Goal: Information Seeking & Learning: Learn about a topic

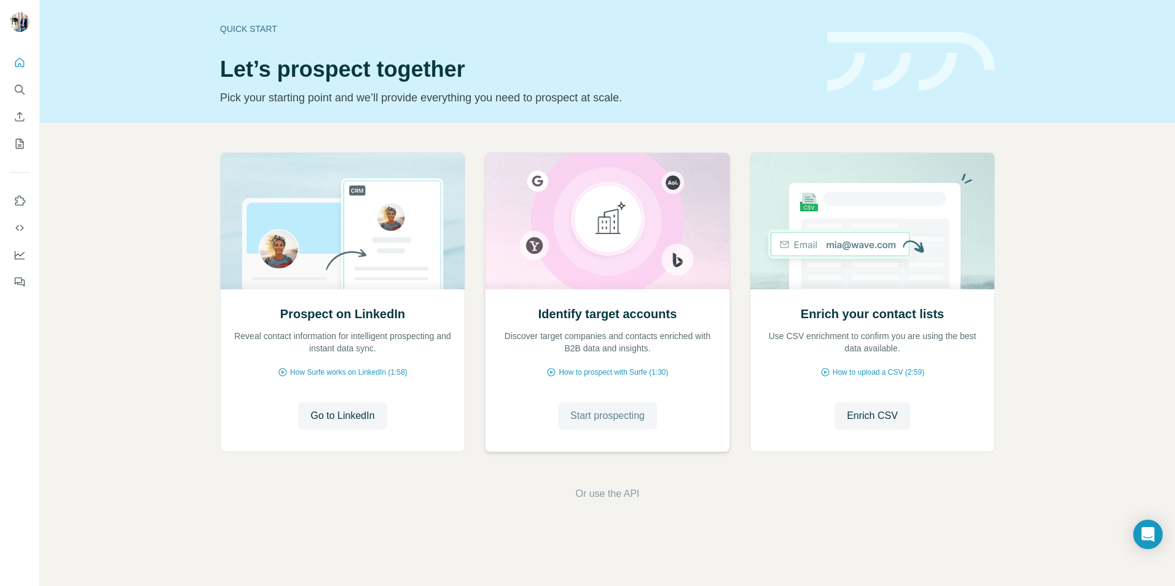
click at [609, 412] on span "Start prospecting" at bounding box center [607, 416] width 74 height 15
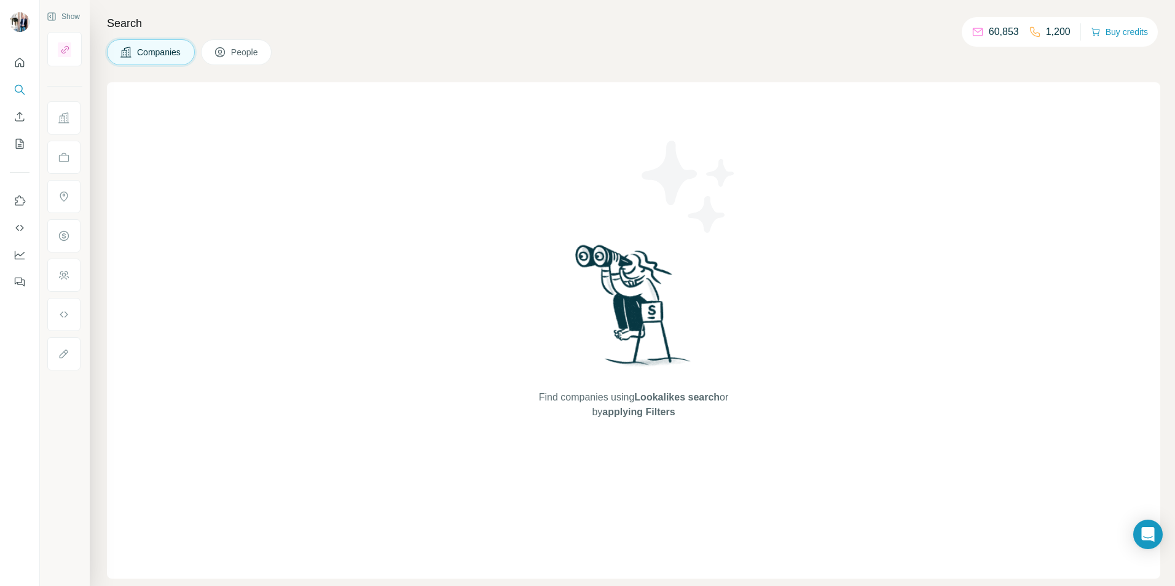
click at [162, 49] on span "Companies" at bounding box center [159, 52] width 45 height 12
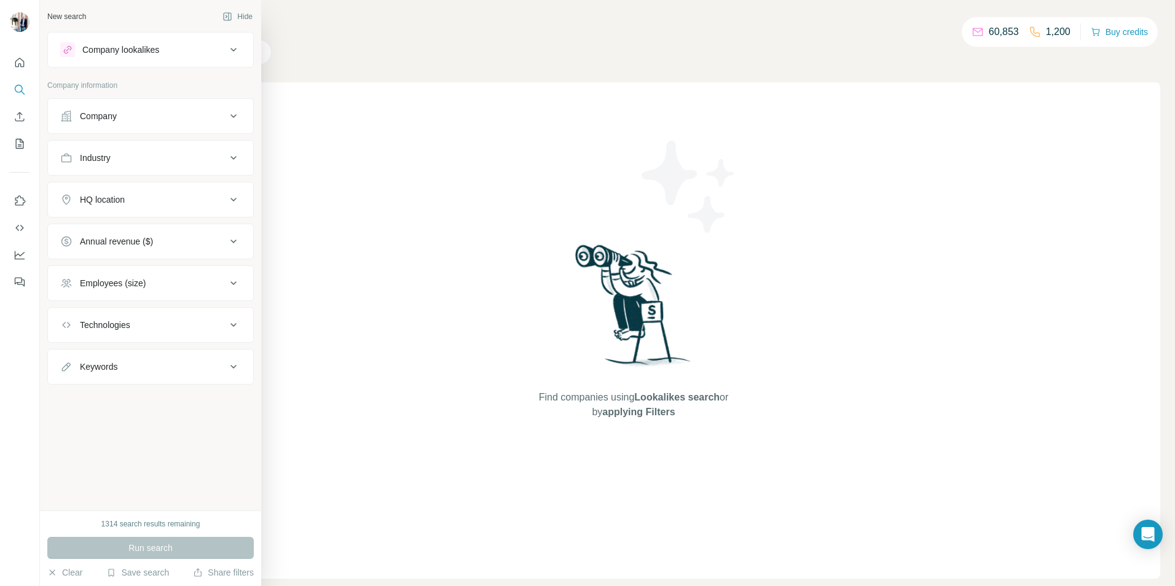
click at [115, 117] on div "Company" at bounding box center [98, 116] width 37 height 12
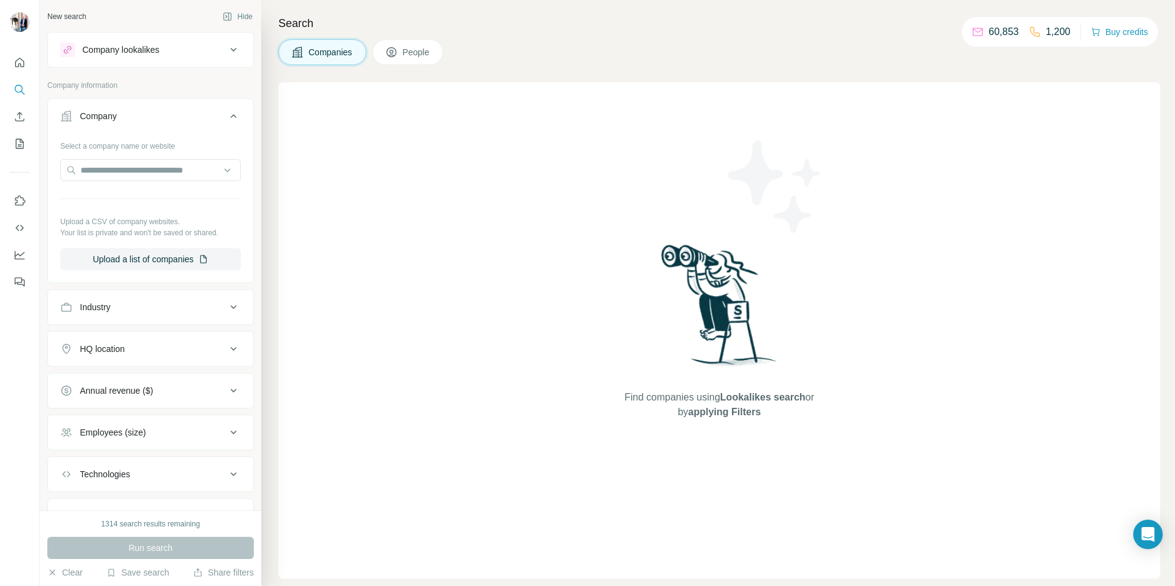
click at [119, 119] on div "Company" at bounding box center [143, 116] width 166 height 12
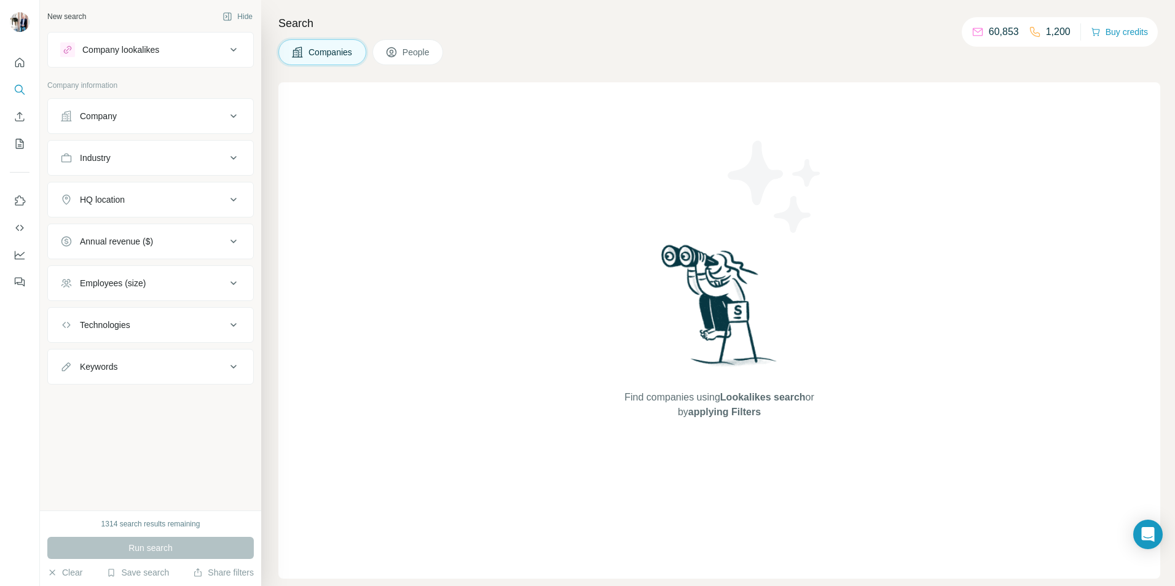
click at [126, 48] on div "Company lookalikes" at bounding box center [120, 50] width 77 height 12
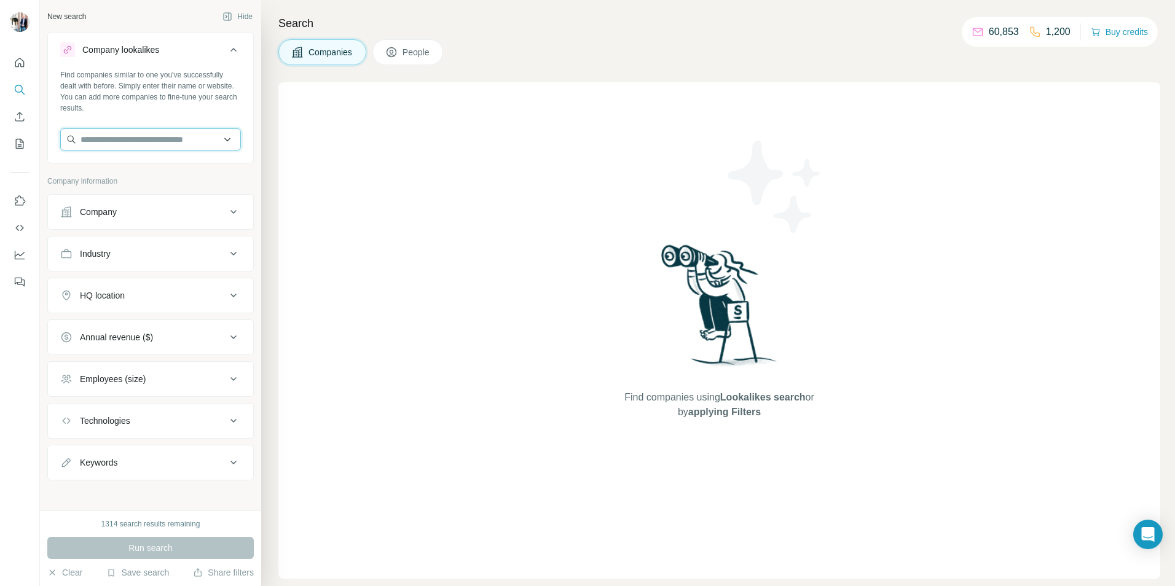
click at [141, 140] on input "text" at bounding box center [150, 139] width 181 height 22
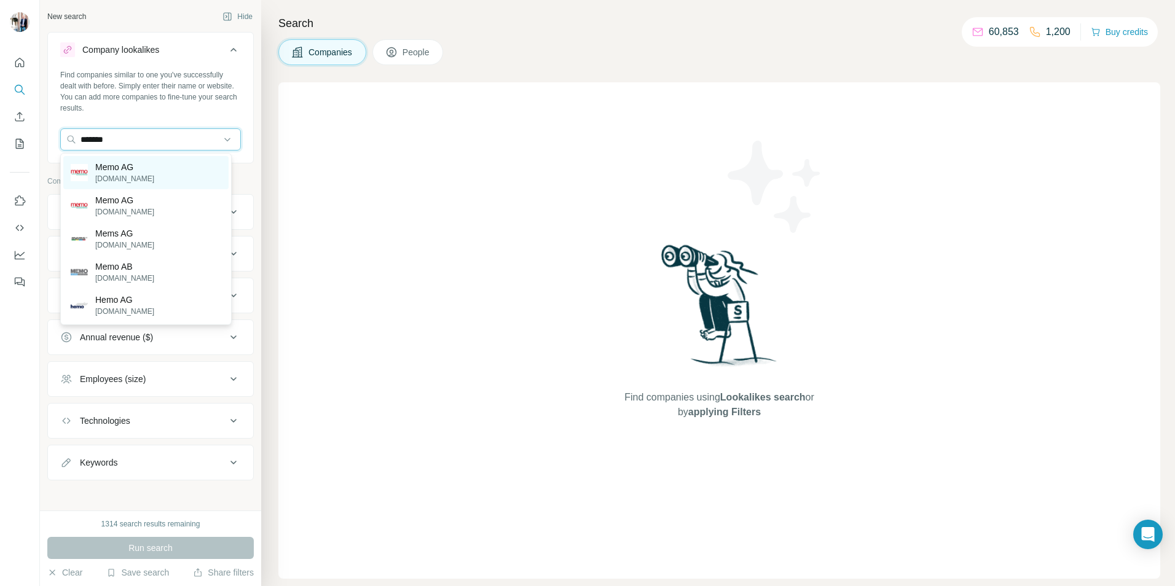
type input "*******"
click at [130, 173] on p "[DOMAIN_NAME]" at bounding box center [124, 178] width 59 height 11
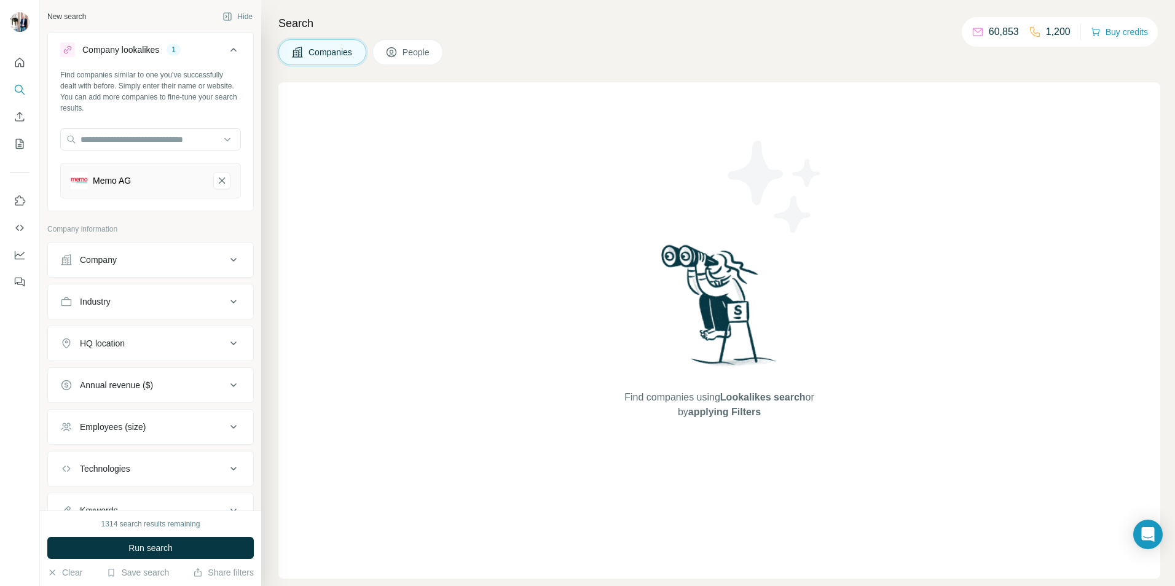
click at [136, 348] on div "HQ location" at bounding box center [143, 343] width 166 height 12
click at [131, 370] on input "text" at bounding box center [150, 374] width 181 height 22
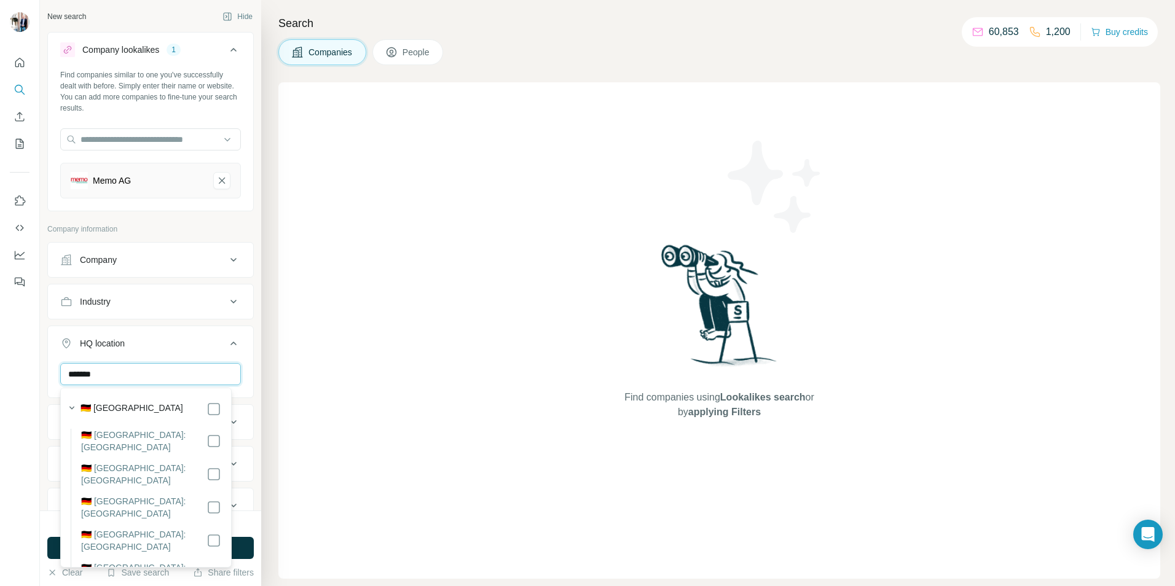
type input "*******"
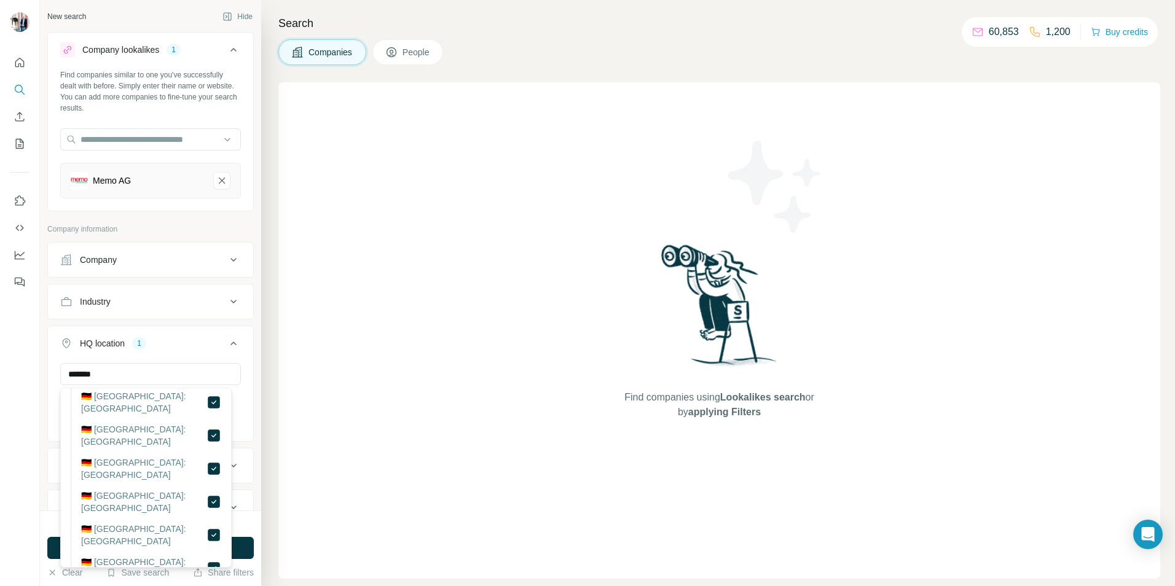
scroll to position [284, 0]
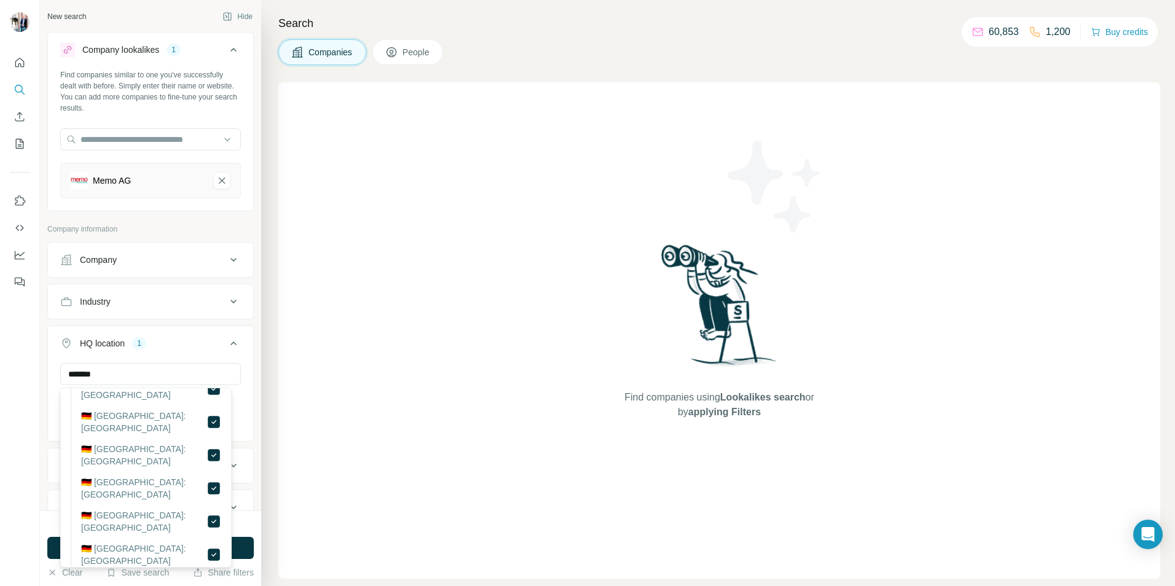
click at [327, 455] on div "Find companies using Lookalikes search or by applying Filters" at bounding box center [719, 330] width 882 height 496
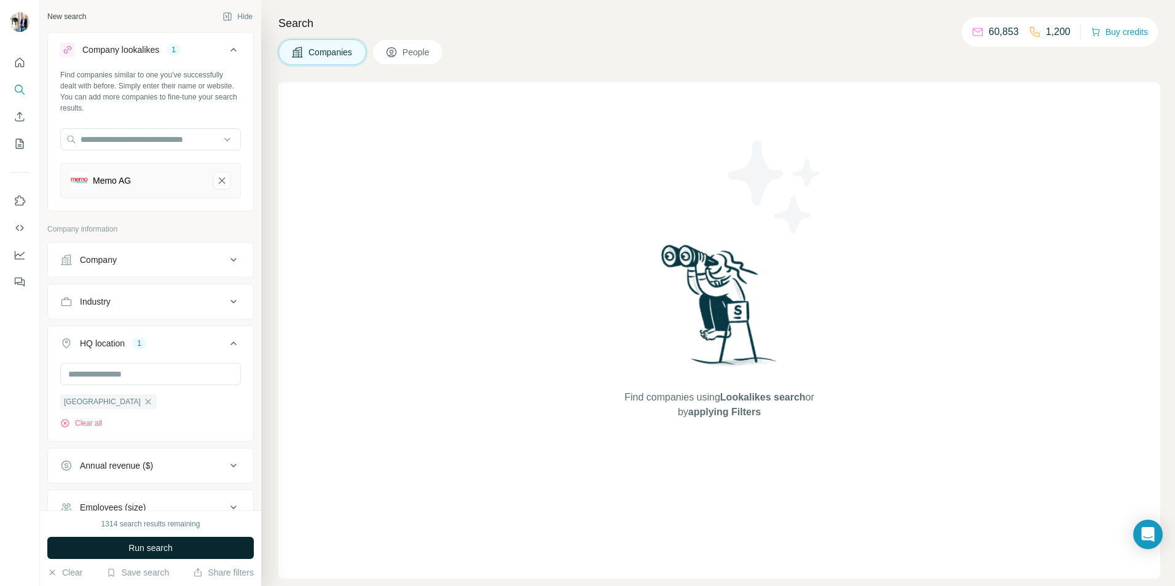
click at [184, 544] on button "Run search" at bounding box center [150, 548] width 206 height 22
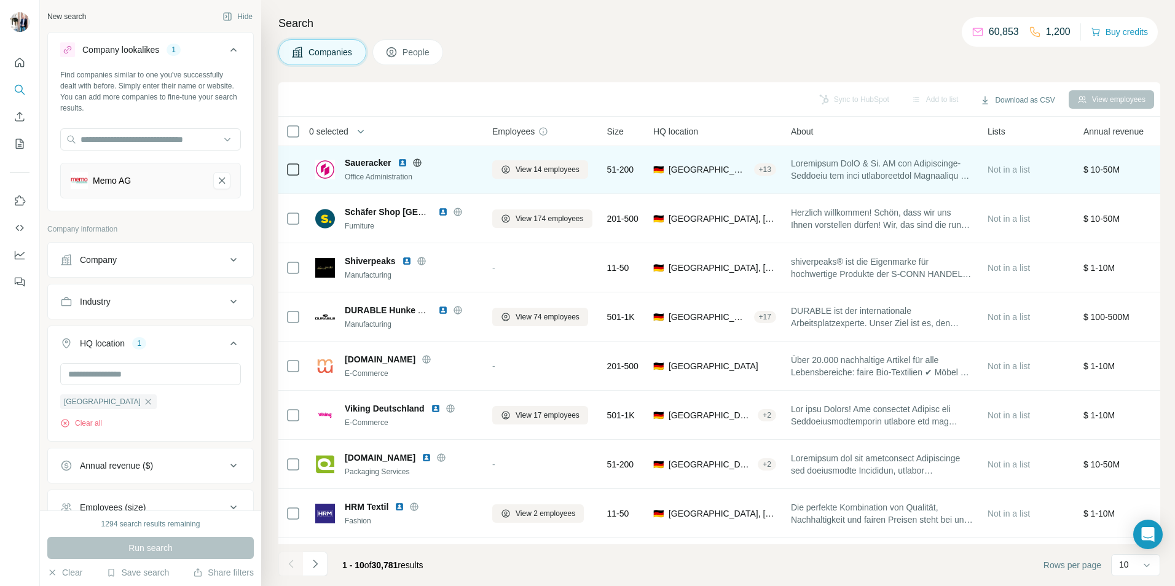
scroll to position [0, 0]
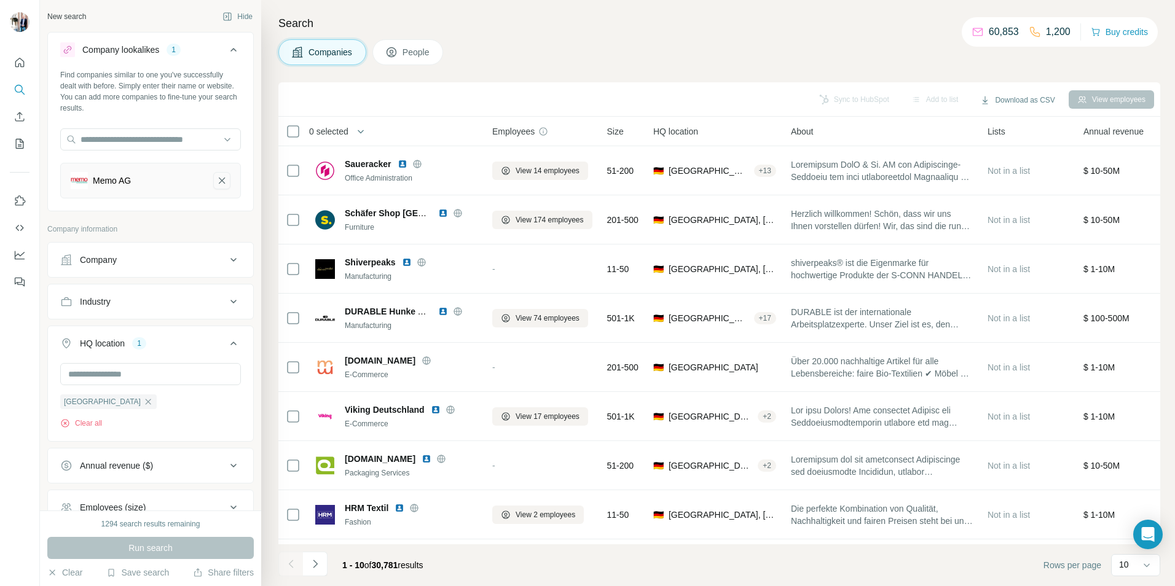
click at [216, 178] on icon "Memo AG-remove-button" at bounding box center [221, 180] width 11 height 12
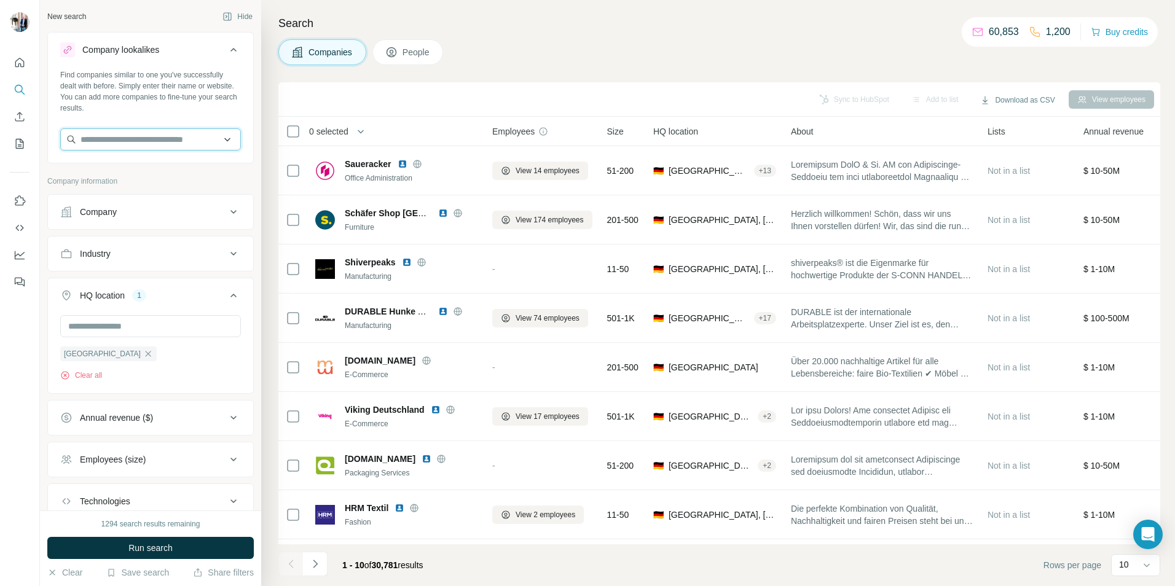
click at [122, 141] on input "text" at bounding box center [150, 139] width 181 height 22
type input "*"
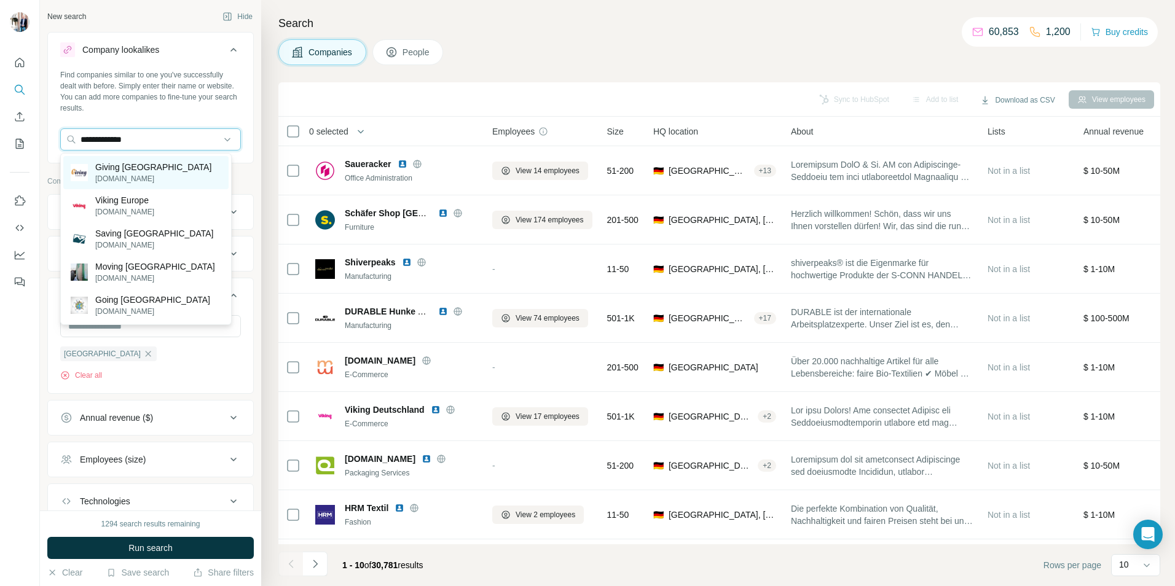
type input "**********"
click at [131, 179] on p "[DOMAIN_NAME]" at bounding box center [153, 178] width 116 height 11
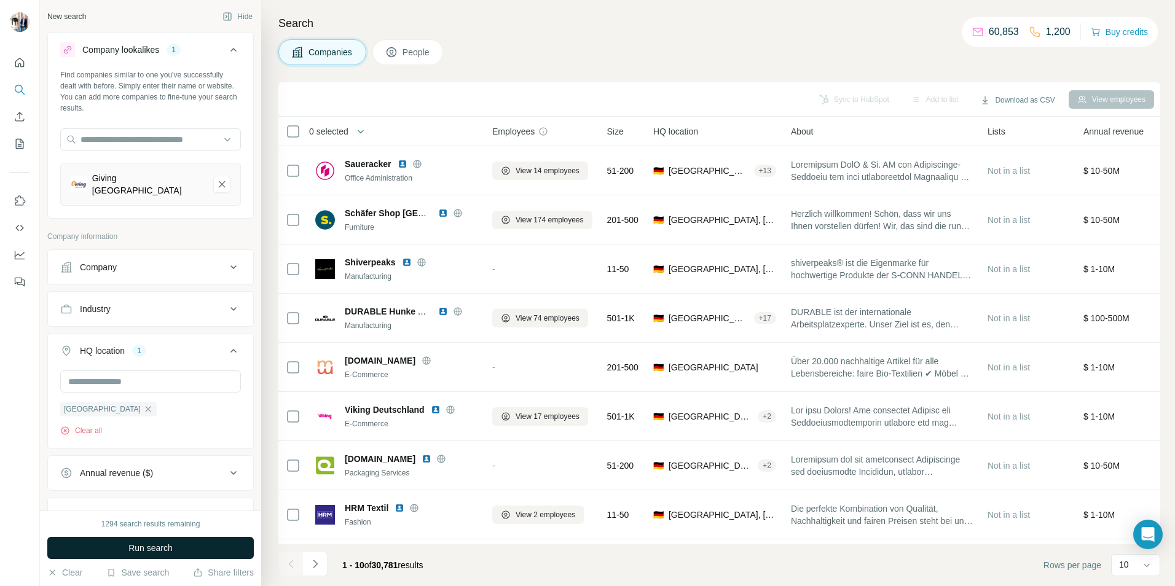
click at [137, 550] on span "Run search" at bounding box center [150, 548] width 44 height 12
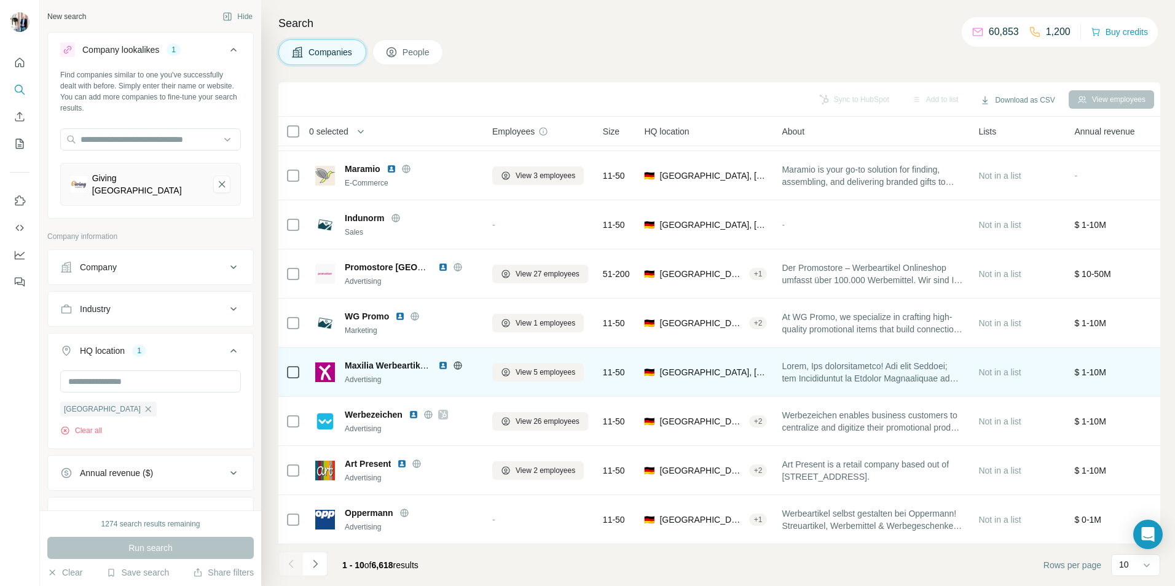
scroll to position [100, 0]
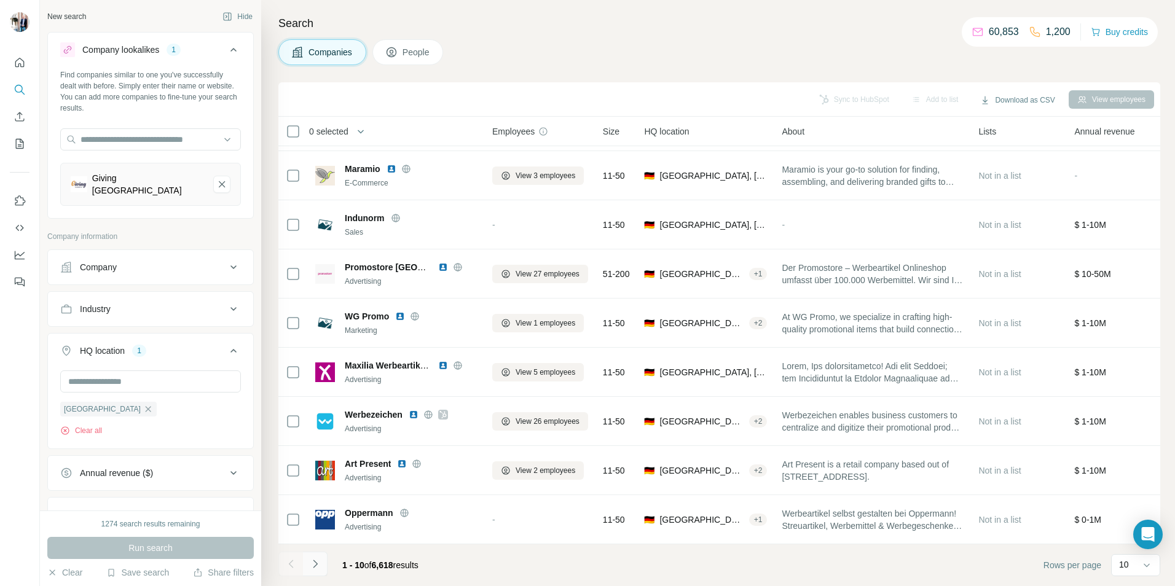
click at [312, 563] on icon "Navigate to next page" at bounding box center [315, 564] width 12 height 12
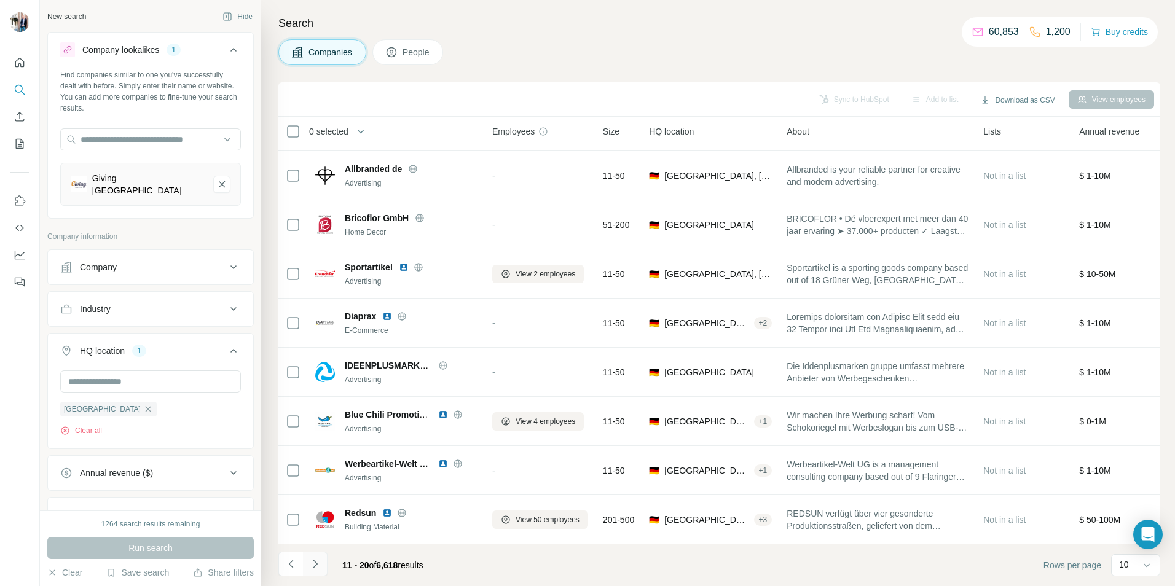
click at [316, 565] on icon "Navigate to next page" at bounding box center [315, 564] width 4 height 8
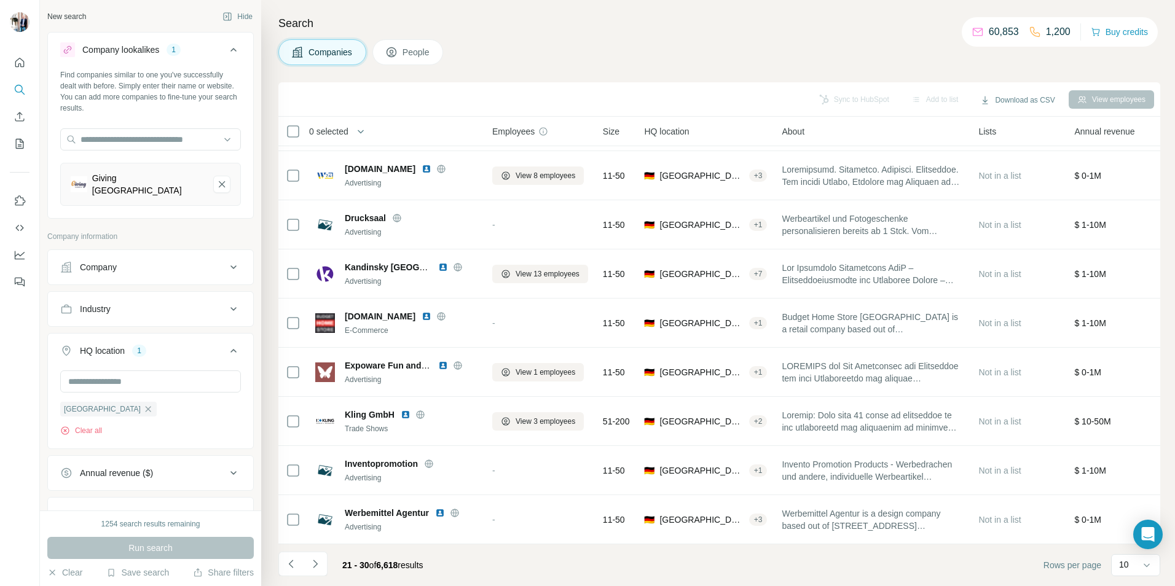
click at [313, 562] on icon "Navigate to next page" at bounding box center [315, 564] width 12 height 12
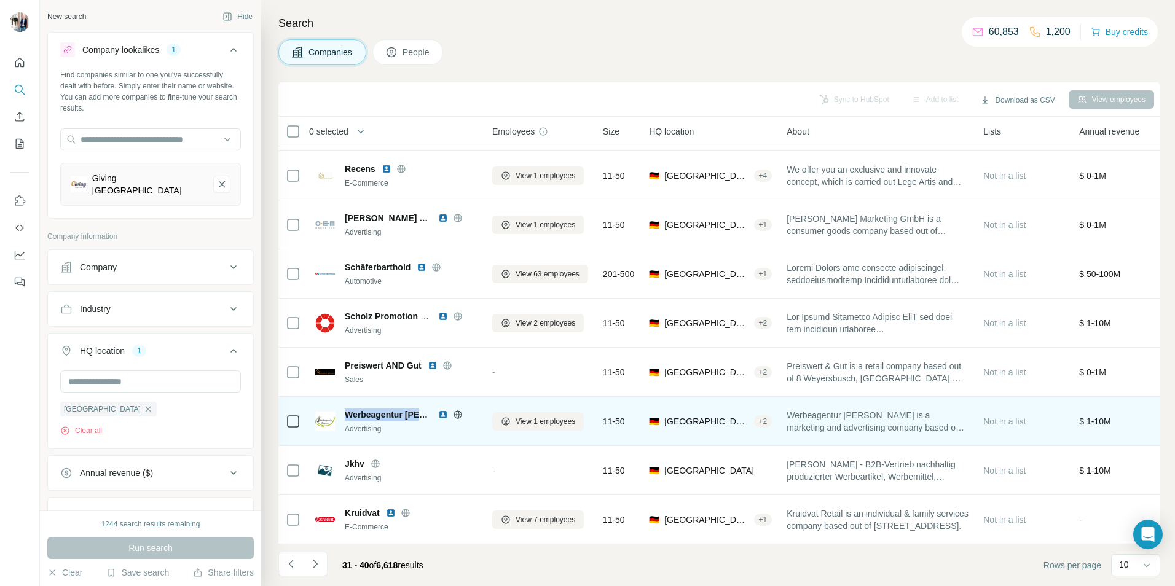
drag, startPoint x: 345, startPoint y: 405, endPoint x: 434, endPoint y: 406, distance: 89.7
click at [434, 409] on div "Werbeagentur [PERSON_NAME]" at bounding box center [411, 415] width 133 height 12
drag, startPoint x: 434, startPoint y: 406, endPoint x: 393, endPoint y: 410, distance: 40.7
copy span "Werbeagentur Bagan"
click at [558, 419] on span "View 1 employees" at bounding box center [545, 421] width 60 height 11
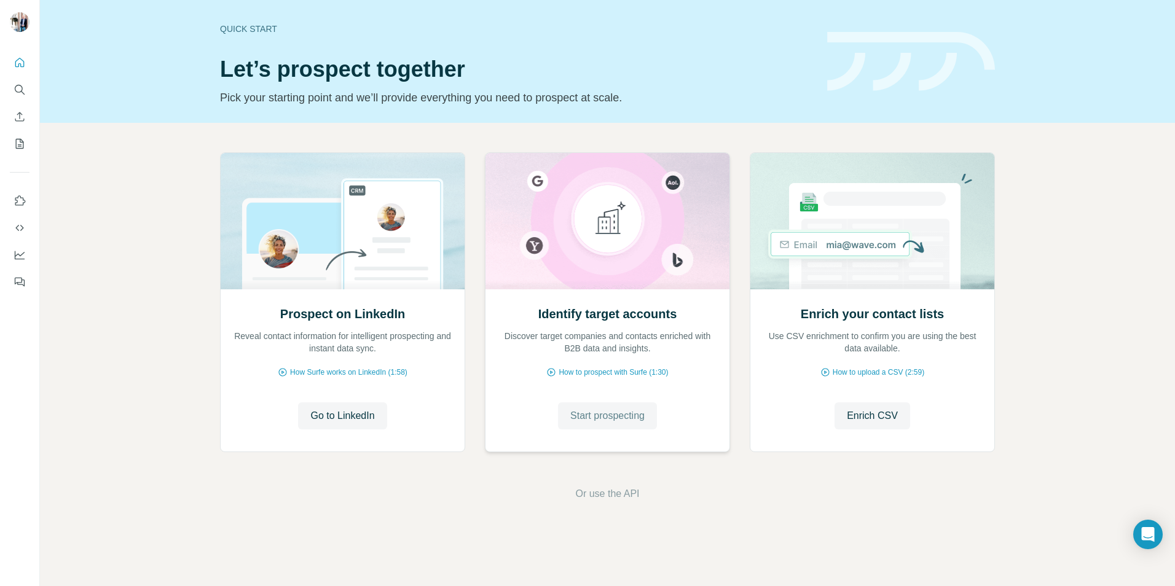
click at [622, 418] on span "Start prospecting" at bounding box center [607, 416] width 74 height 15
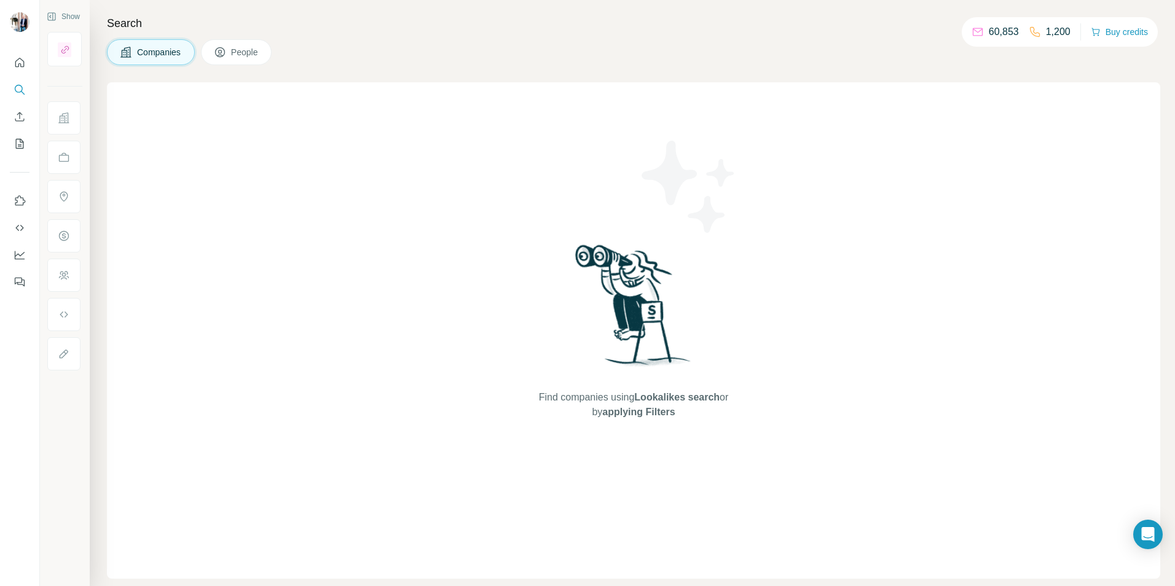
click at [151, 51] on span "Companies" at bounding box center [159, 52] width 45 height 12
click at [161, 54] on span "Companies" at bounding box center [159, 52] width 45 height 12
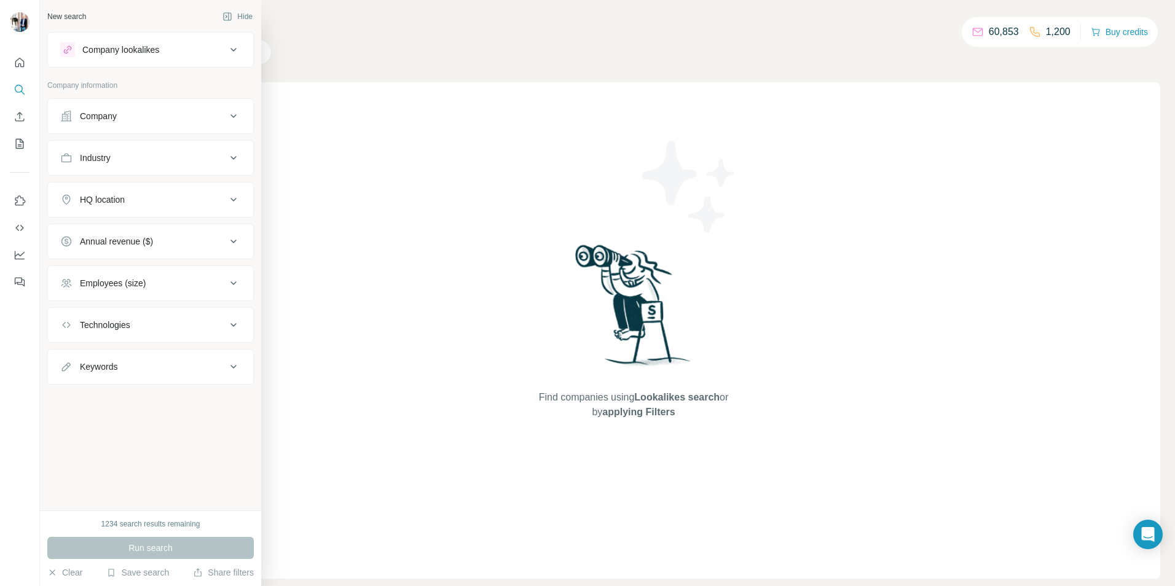
click at [149, 131] on div "Company" at bounding box center [150, 116] width 206 height 36
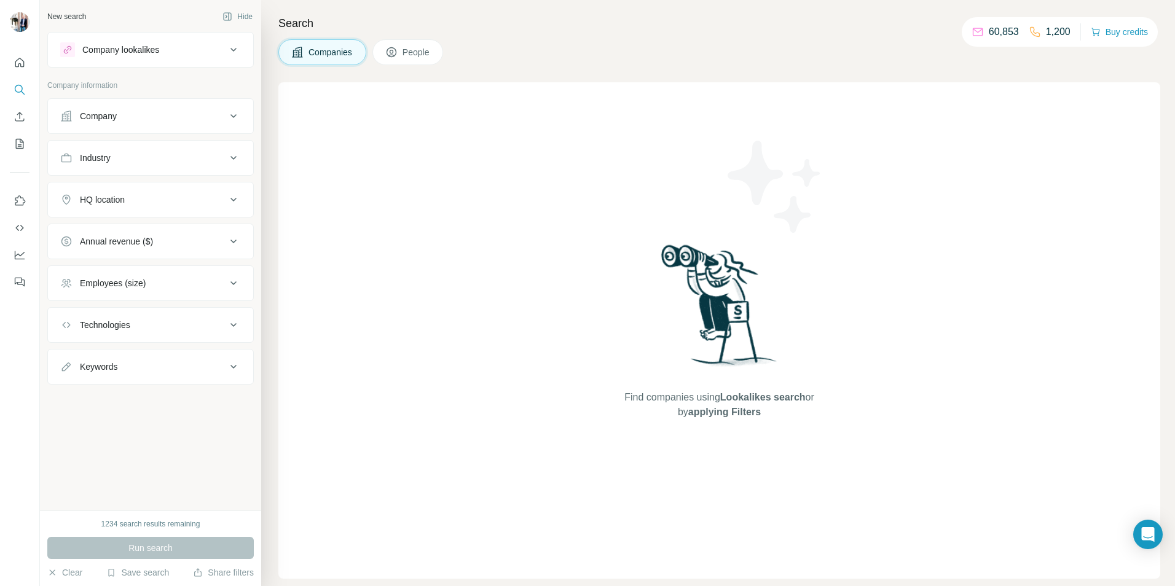
click at [111, 121] on div "Company" at bounding box center [98, 116] width 37 height 12
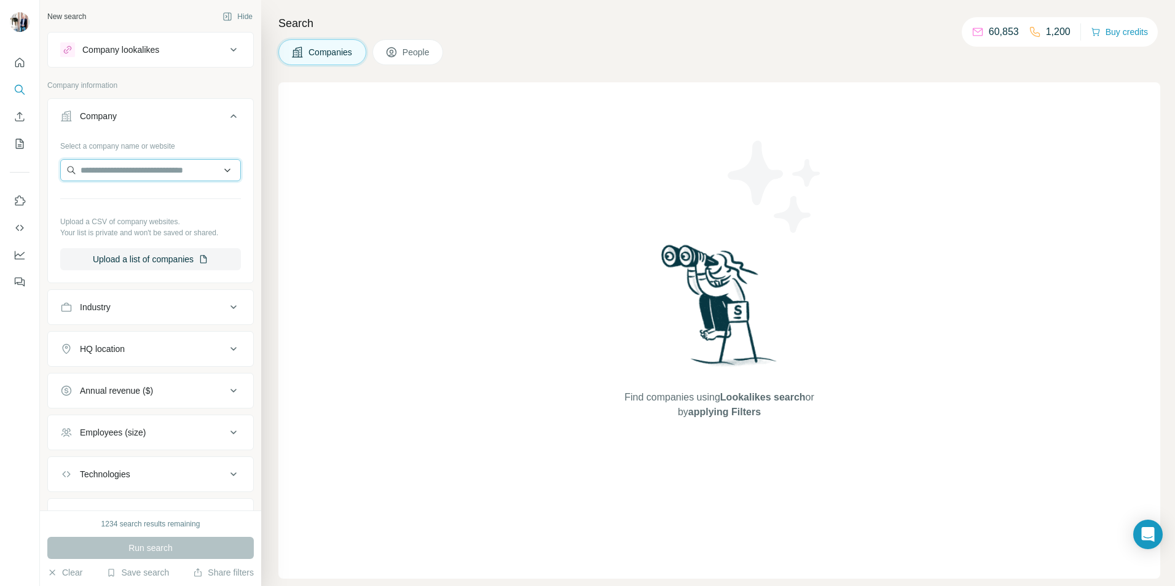
click at [108, 170] on input "text" at bounding box center [150, 170] width 181 height 22
type input "*********"
click at [168, 198] on div "ReUseHeroes [DOMAIN_NAME]" at bounding box center [145, 203] width 165 height 33
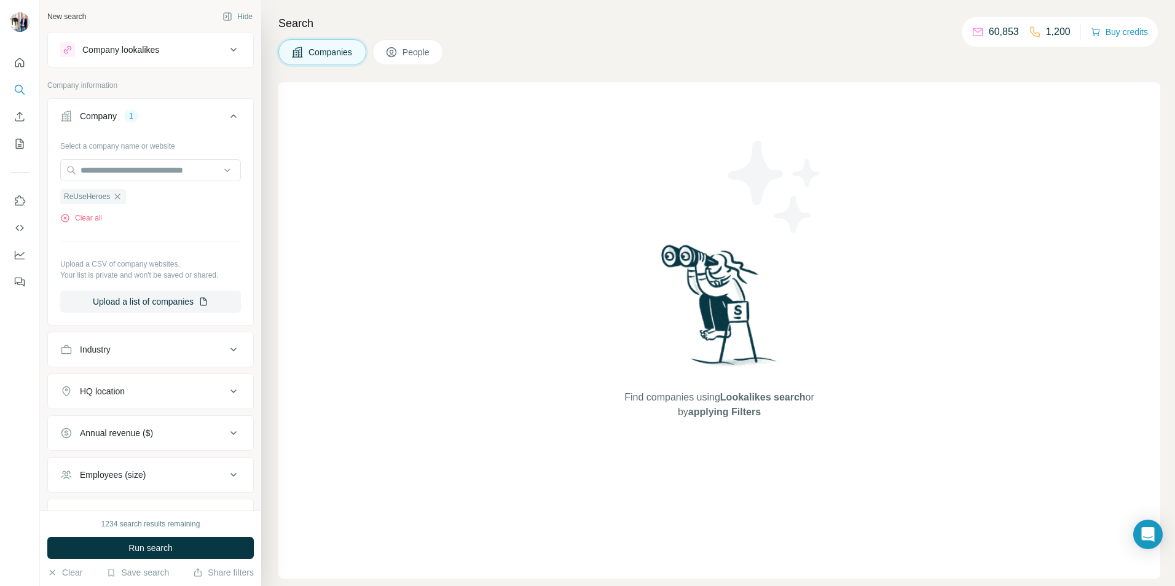
click at [107, 391] on div "HQ location" at bounding box center [102, 391] width 45 height 12
click at [100, 426] on input "text" at bounding box center [150, 422] width 181 height 22
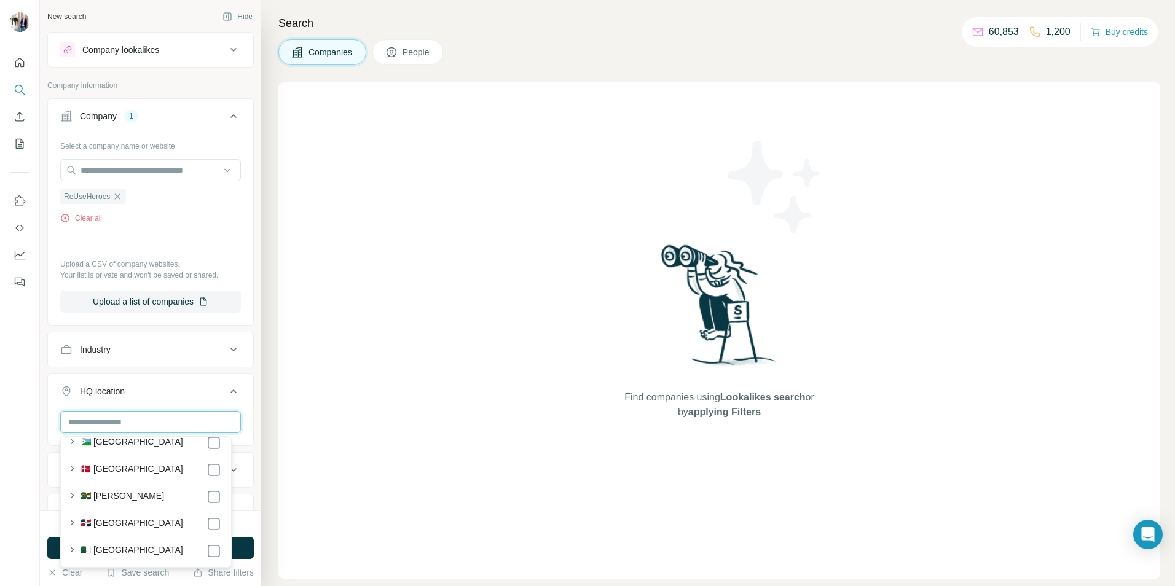
scroll to position [1474, 0]
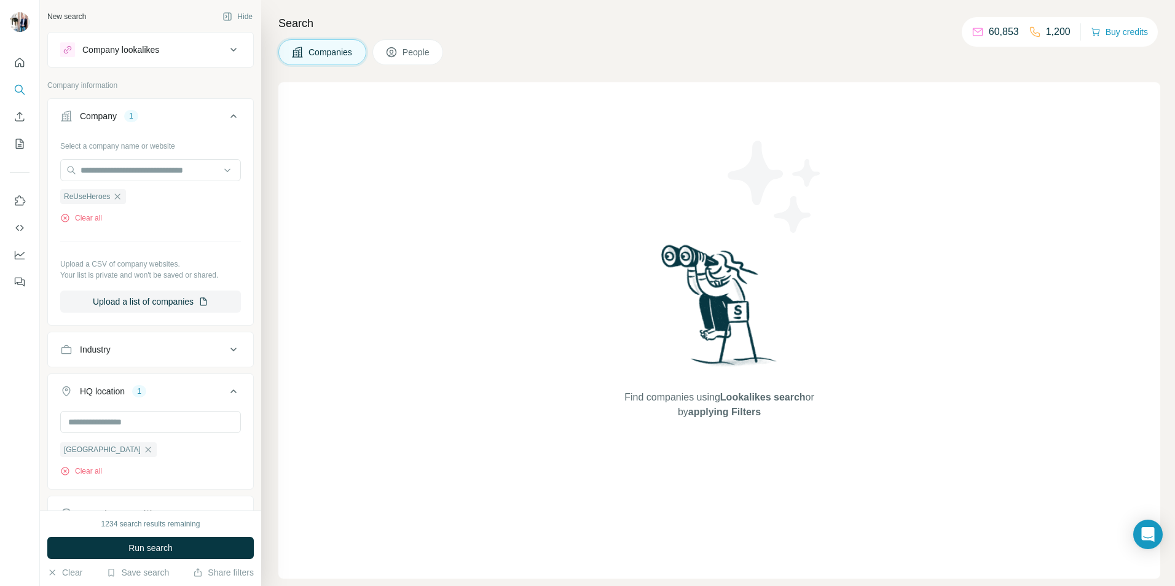
click at [337, 427] on div "Find companies using Lookalikes search or by applying Filters" at bounding box center [719, 330] width 882 height 496
click at [175, 550] on button "Run search" at bounding box center [150, 548] width 206 height 22
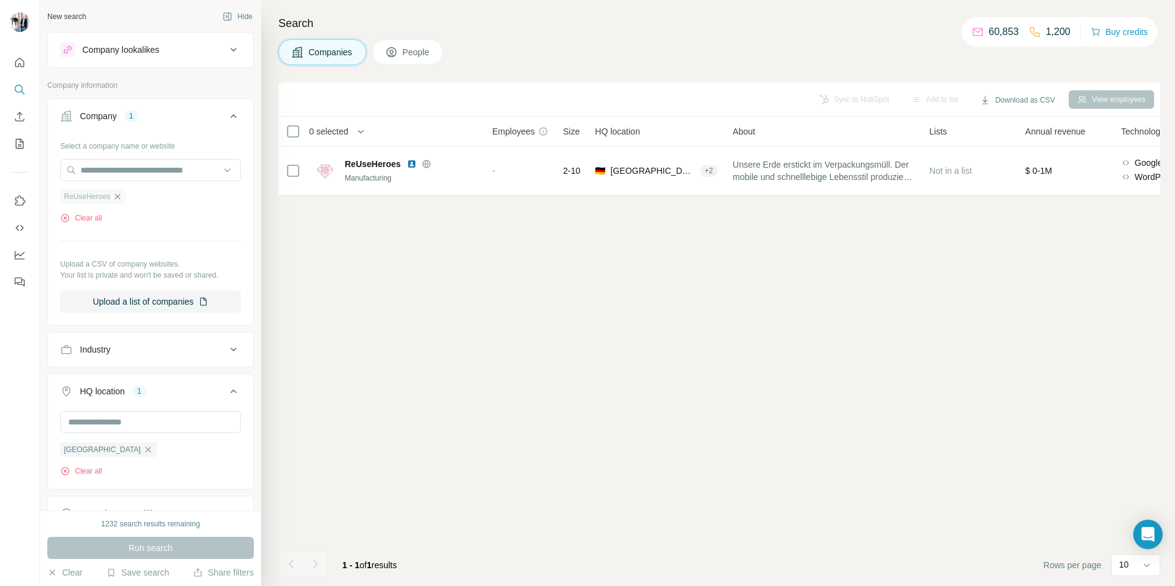
click at [116, 198] on icon "button" at bounding box center [117, 197] width 10 height 10
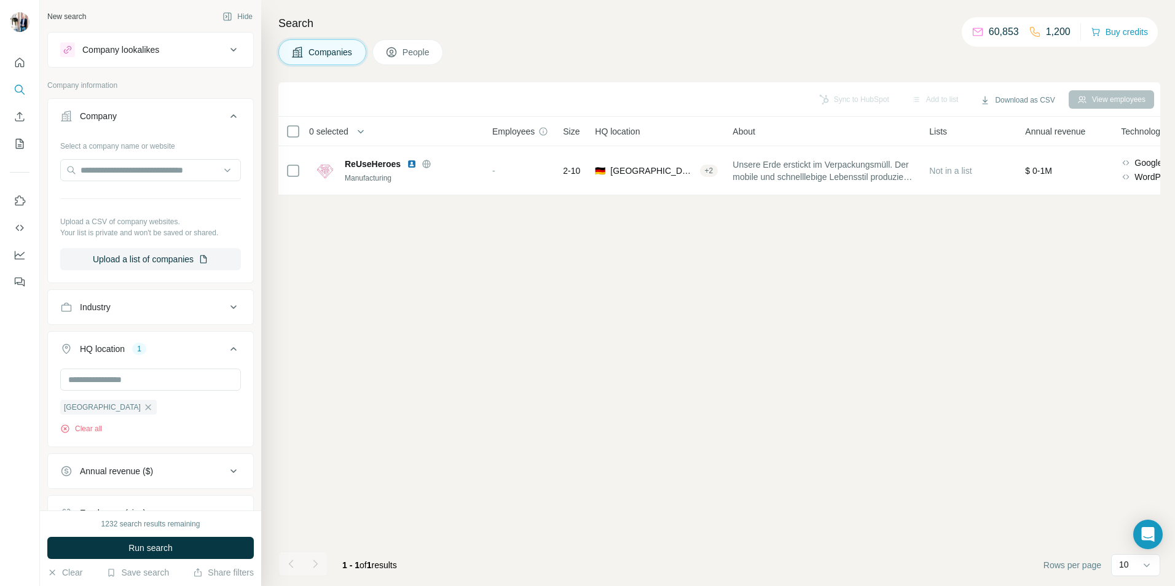
click at [112, 53] on div "Company lookalikes" at bounding box center [120, 50] width 77 height 12
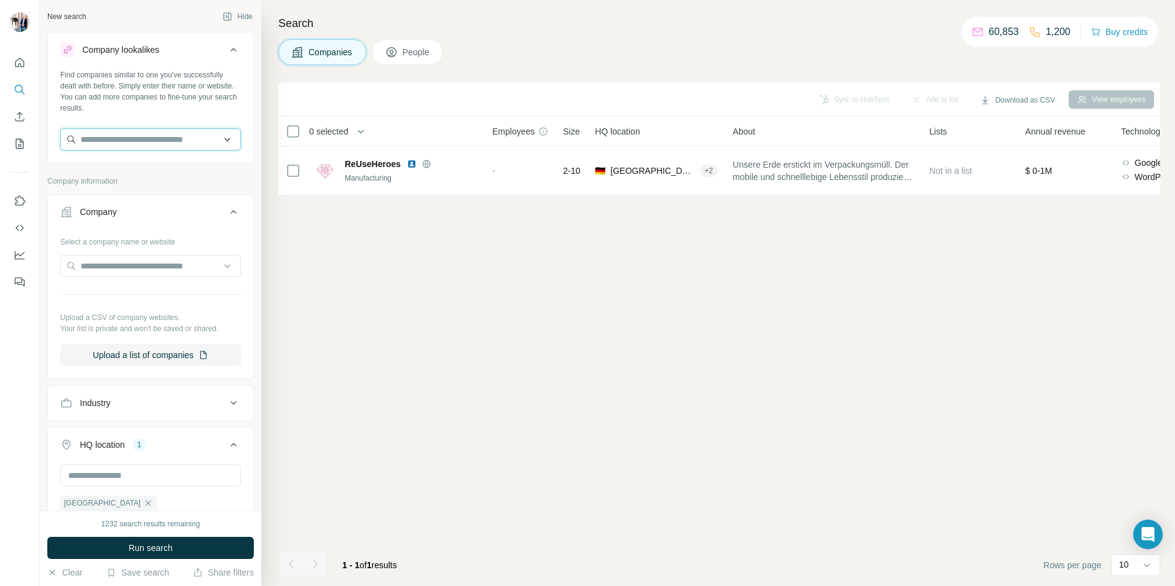
click at [113, 141] on input "text" at bounding box center [150, 139] width 181 height 22
type input "*********"
click at [153, 177] on div "ReUseHeroes [DOMAIN_NAME]" at bounding box center [145, 172] width 165 height 33
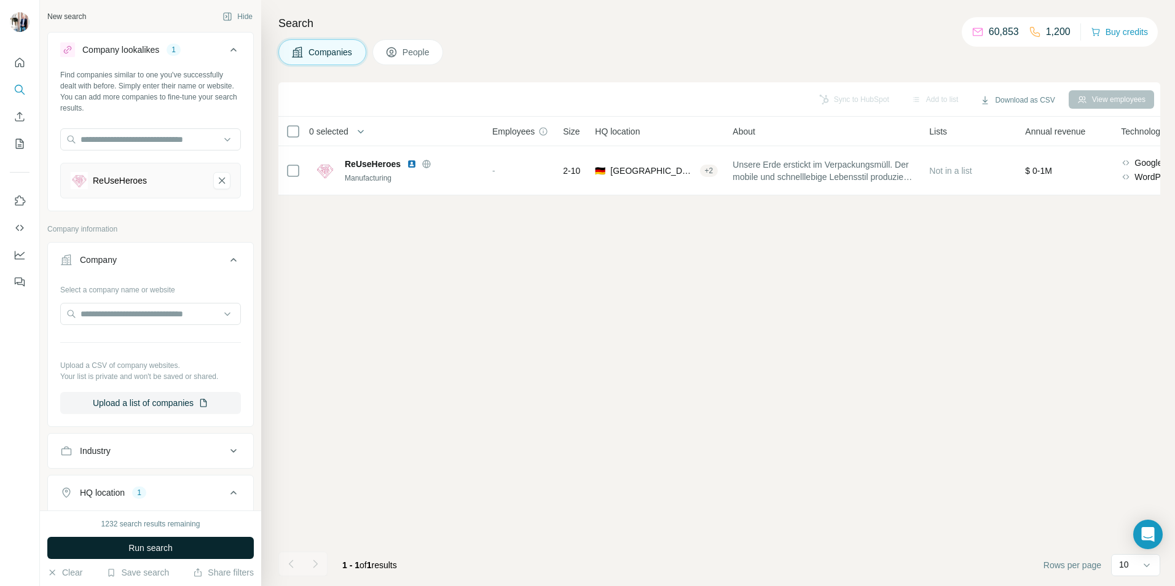
click at [115, 550] on button "Run search" at bounding box center [150, 548] width 206 height 22
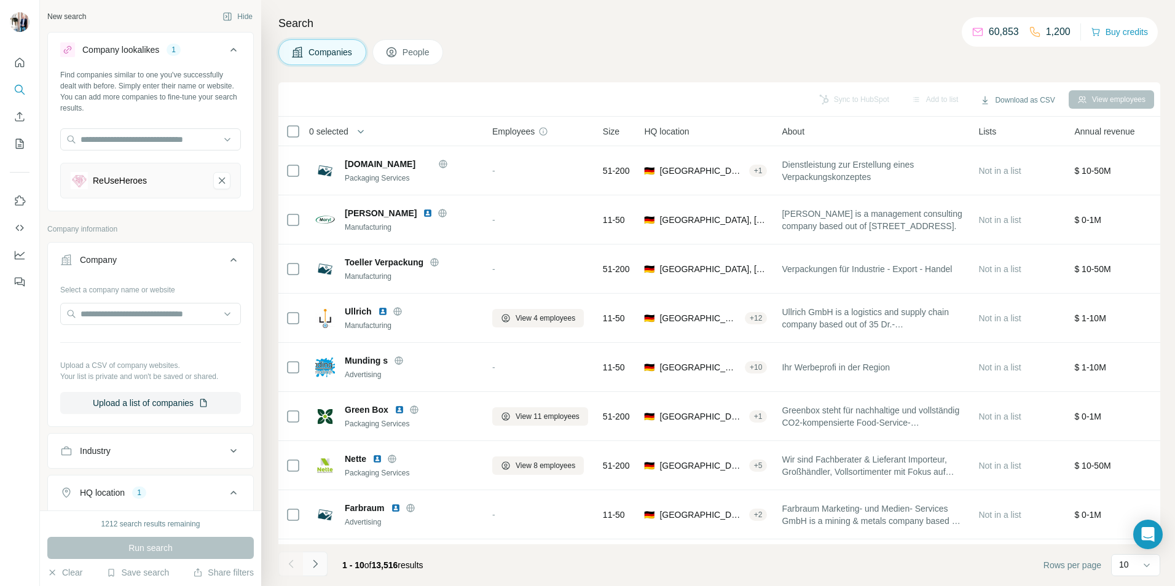
click at [317, 564] on icon "Navigate to next page" at bounding box center [315, 564] width 4 height 8
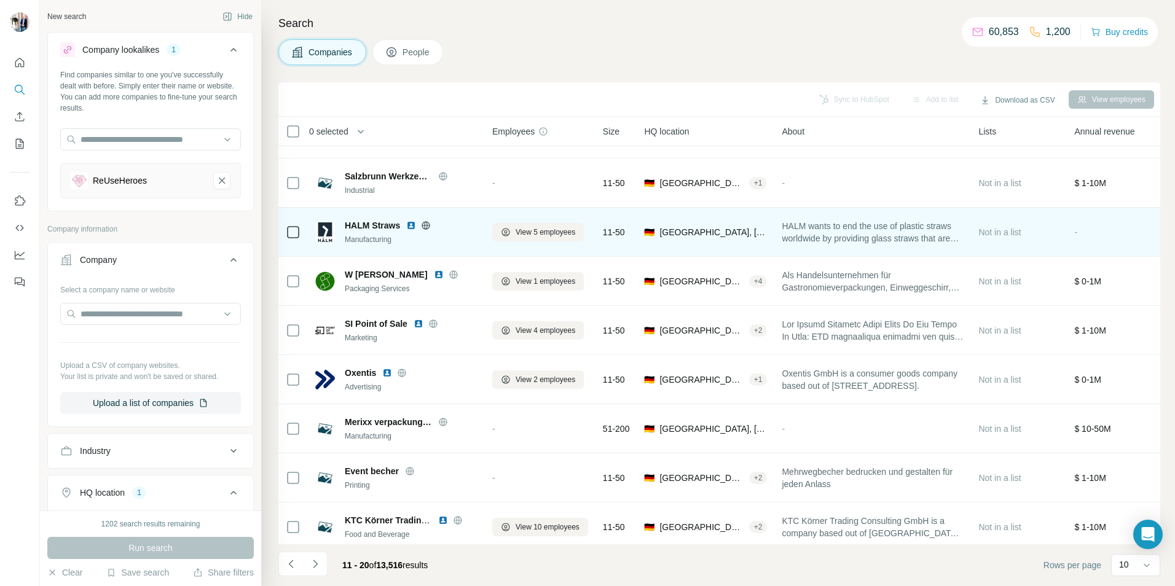
scroll to position [100, 0]
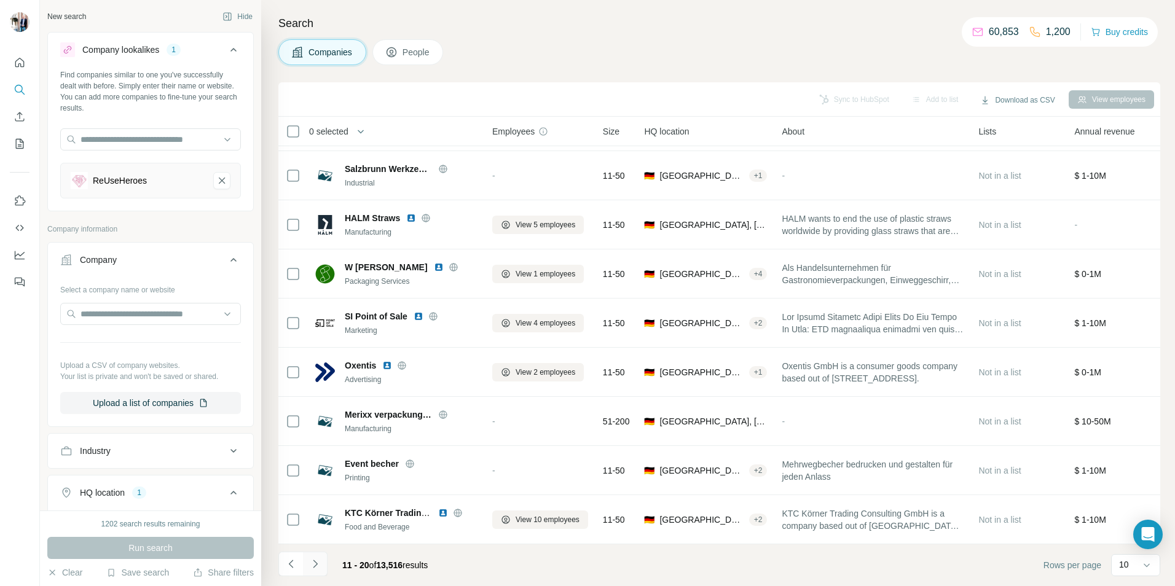
click at [315, 563] on icon "Navigate to next page" at bounding box center [315, 564] width 4 height 8
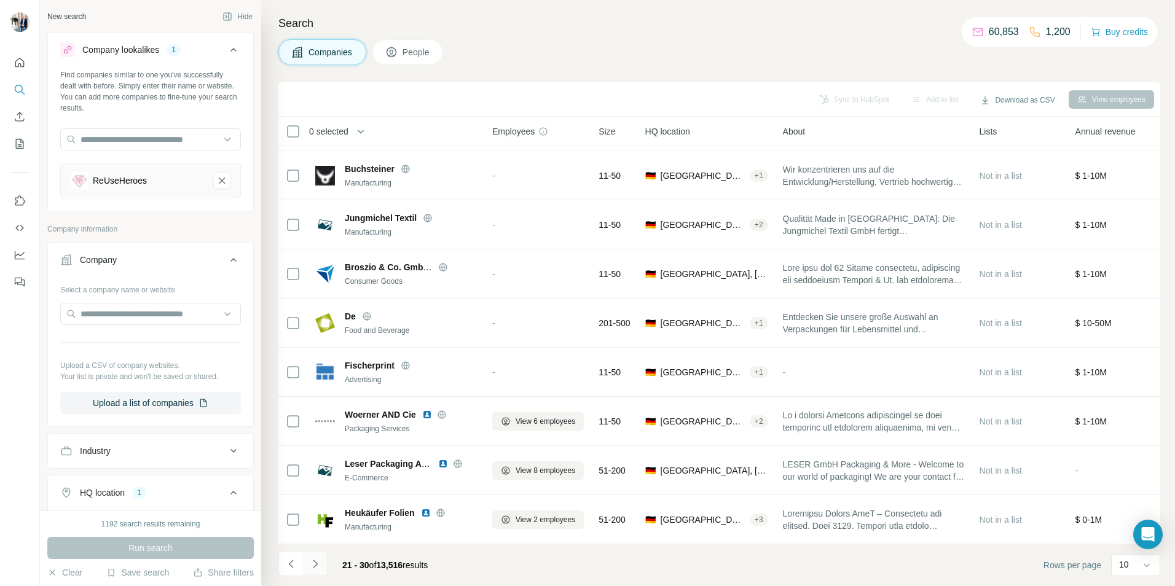
click at [314, 563] on icon "Navigate to next page" at bounding box center [315, 564] width 12 height 12
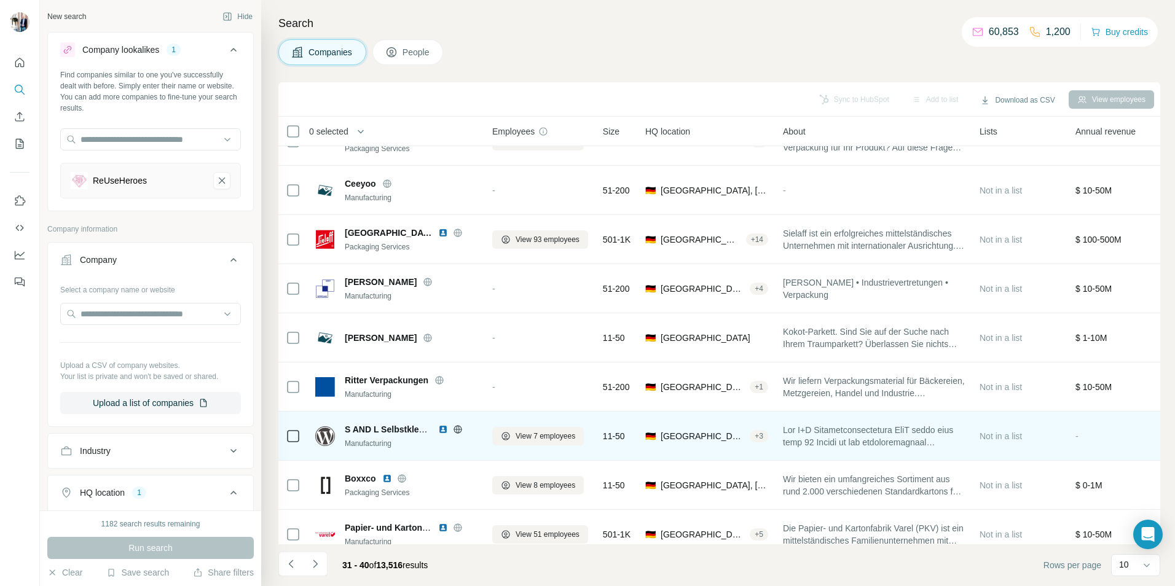
scroll to position [0, 0]
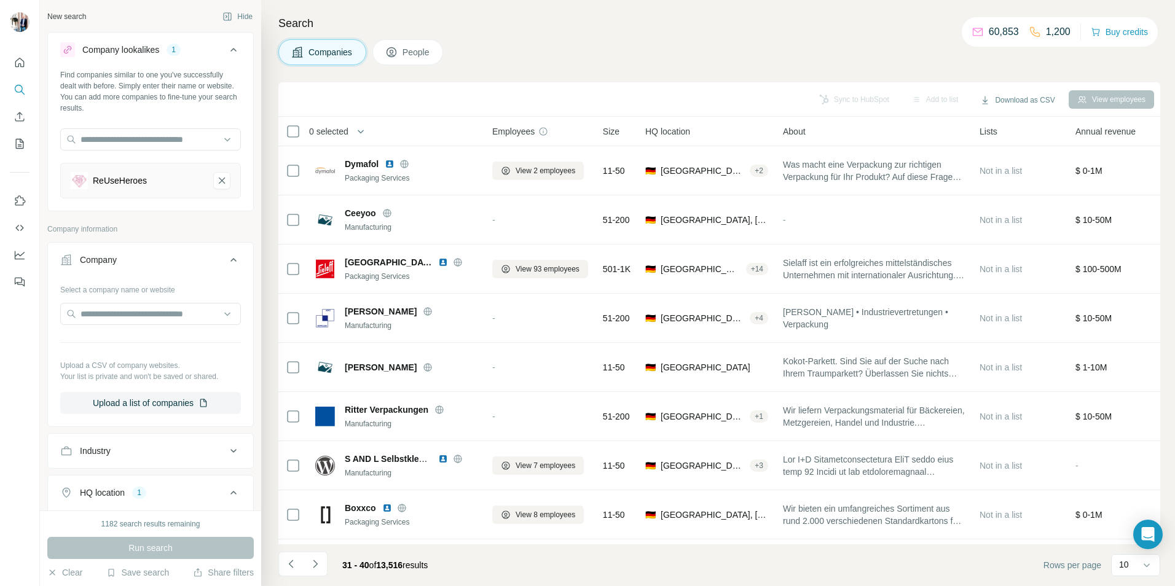
click at [217, 180] on icon "ReUseHeroes-remove-button" at bounding box center [221, 180] width 11 height 12
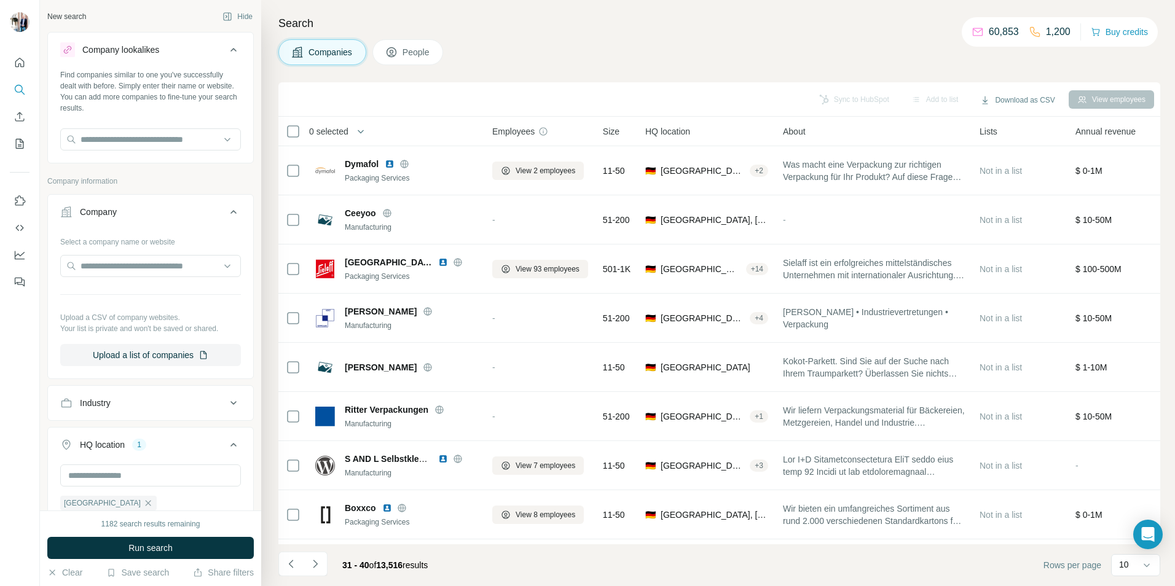
click at [111, 407] on div "Industry" at bounding box center [95, 403] width 31 height 12
click at [221, 432] on icon at bounding box center [227, 434] width 12 height 12
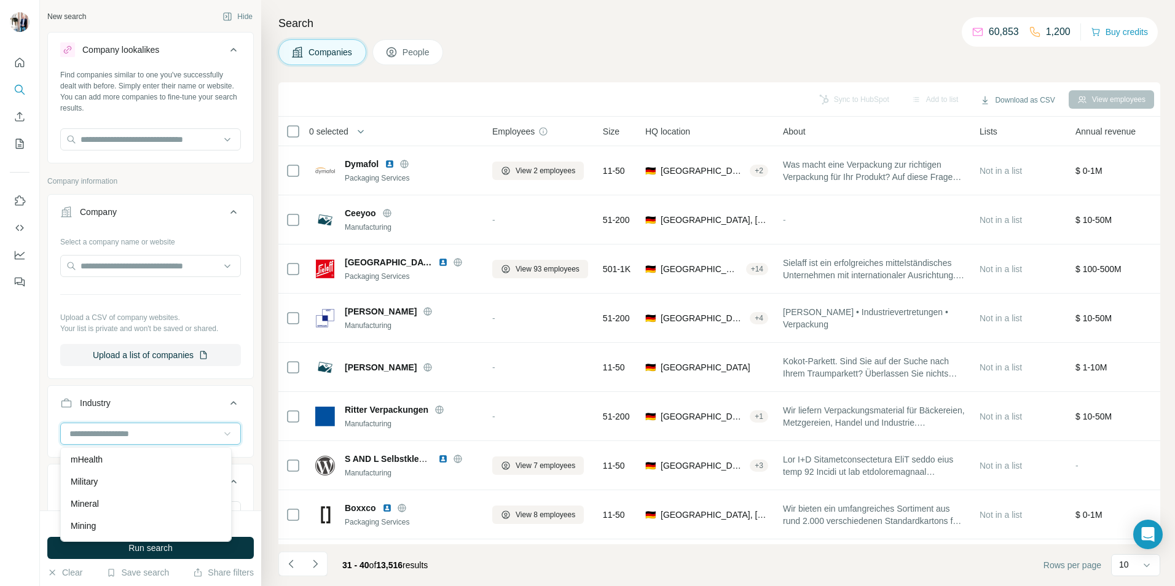
scroll to position [8110, 0]
click at [154, 428] on input at bounding box center [144, 434] width 152 height 14
click at [154, 431] on input at bounding box center [144, 434] width 152 height 14
click at [93, 423] on p "Water" at bounding box center [82, 417] width 23 height 12
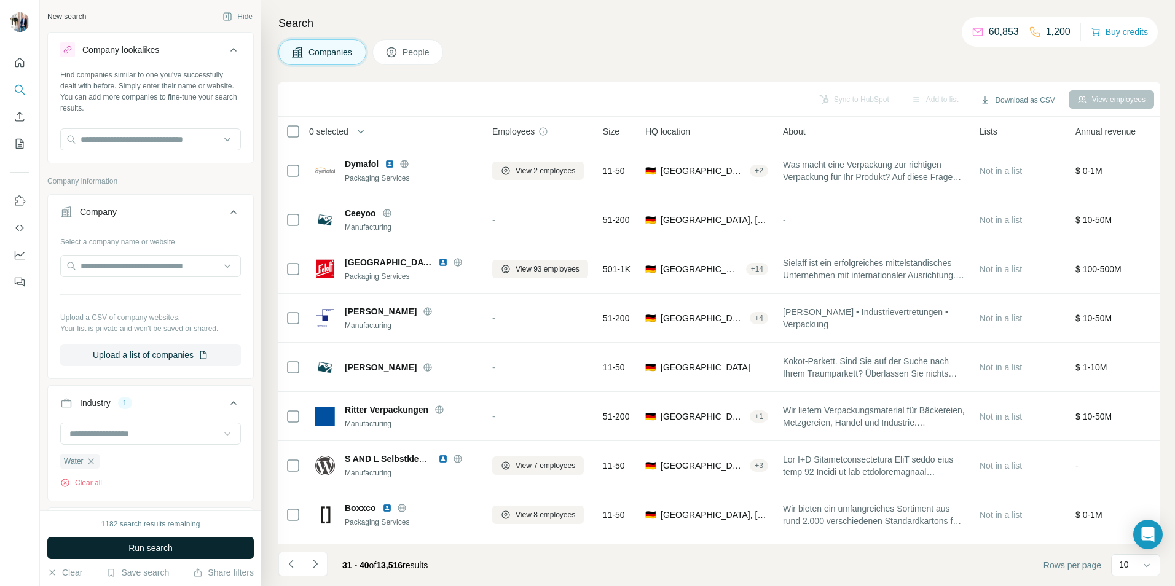
click at [157, 546] on span "Run search" at bounding box center [150, 548] width 44 height 12
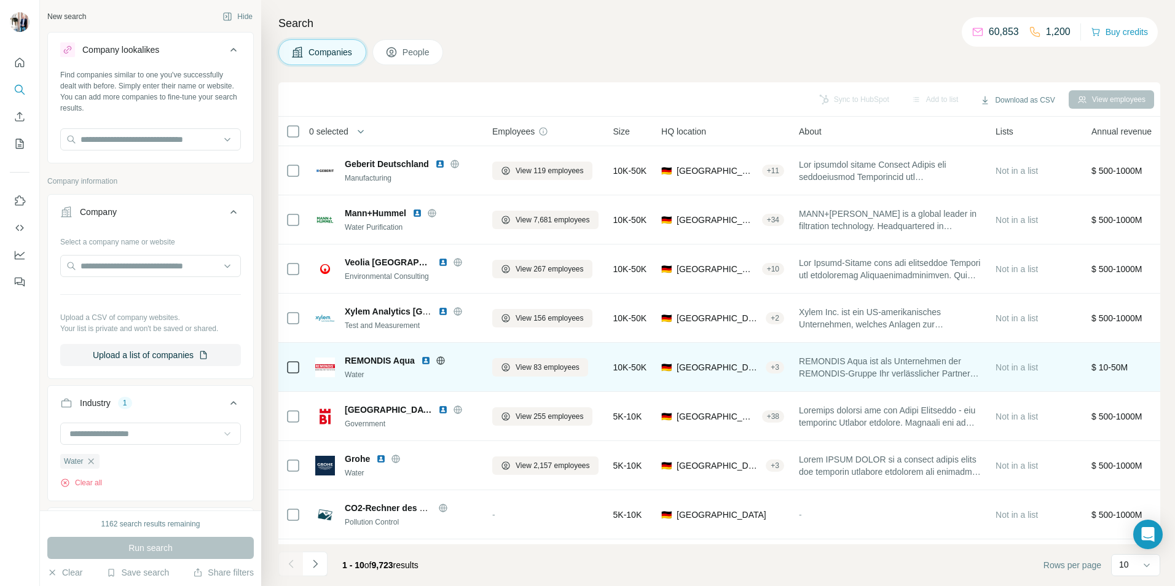
scroll to position [100, 0]
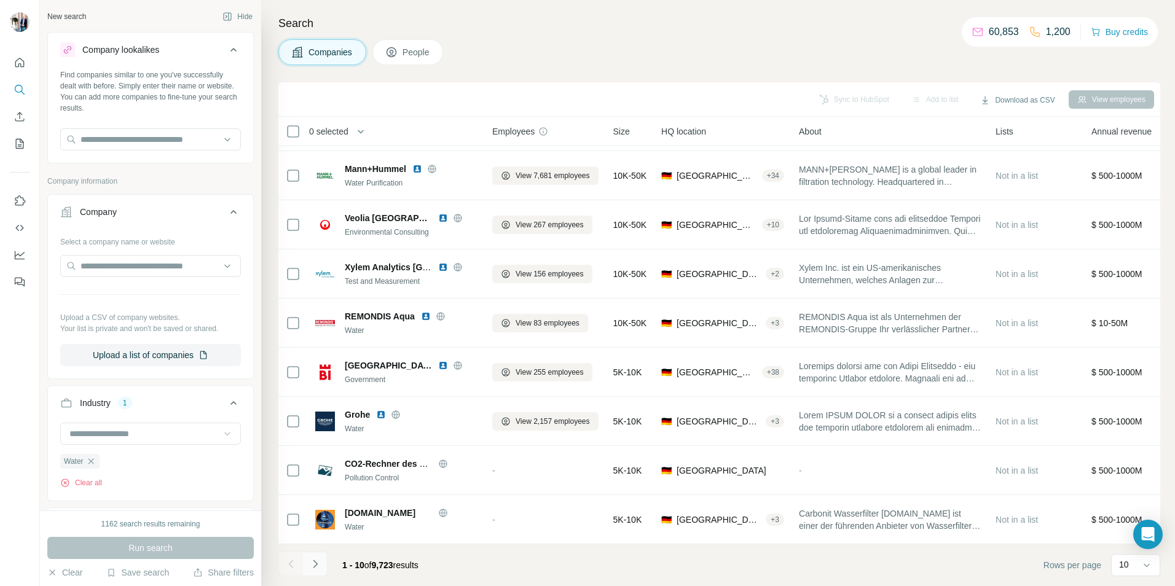
click at [318, 564] on icon "Navigate to next page" at bounding box center [315, 564] width 12 height 12
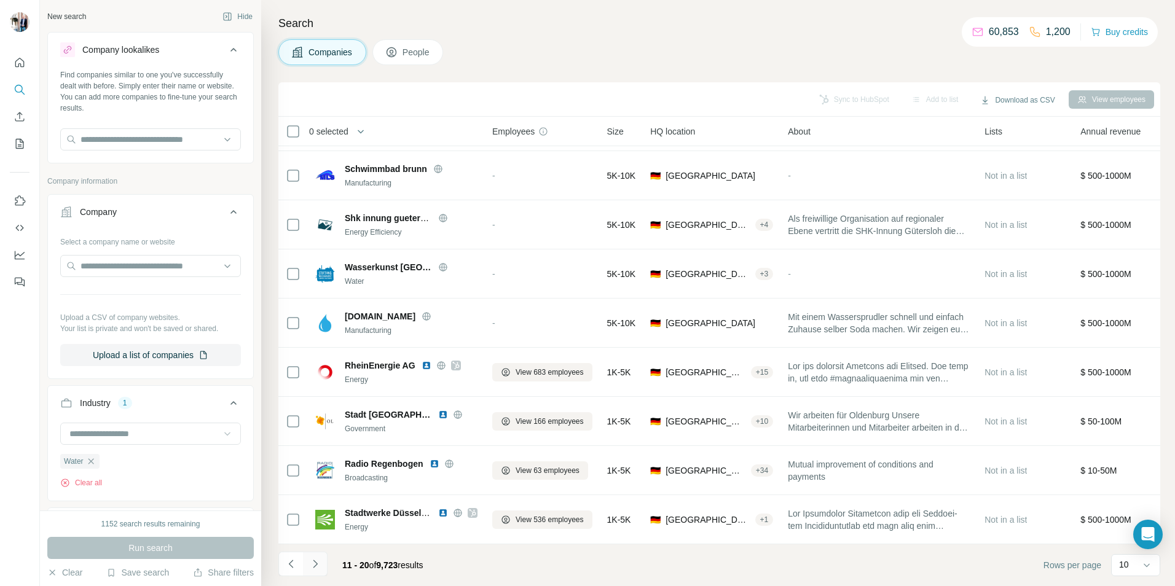
click at [314, 562] on icon "Navigate to next page" at bounding box center [315, 564] width 12 height 12
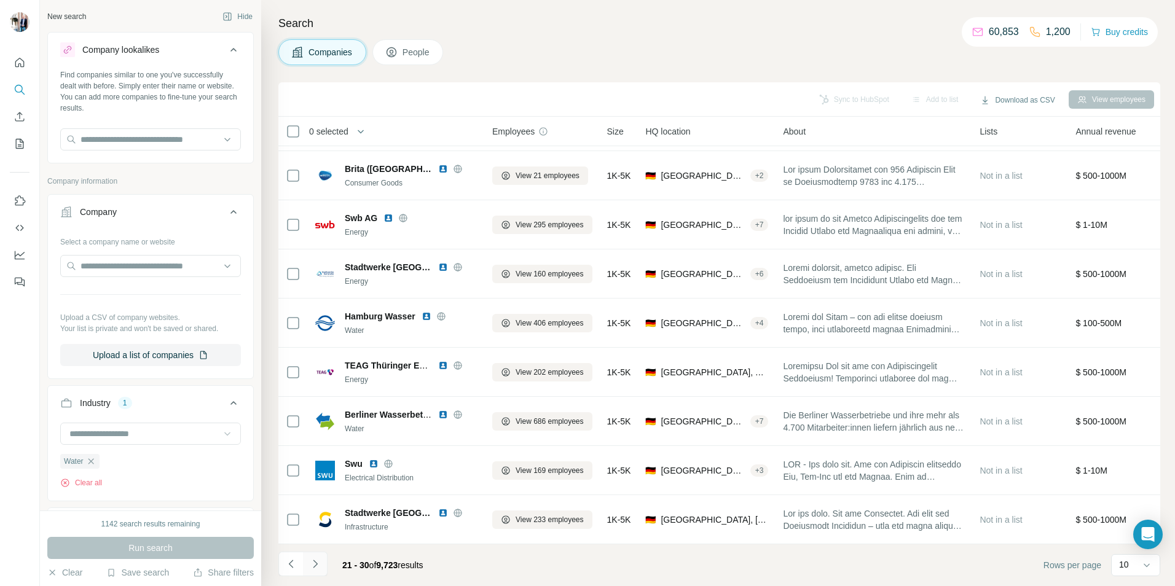
click at [313, 559] on icon "Navigate to next page" at bounding box center [315, 564] width 12 height 12
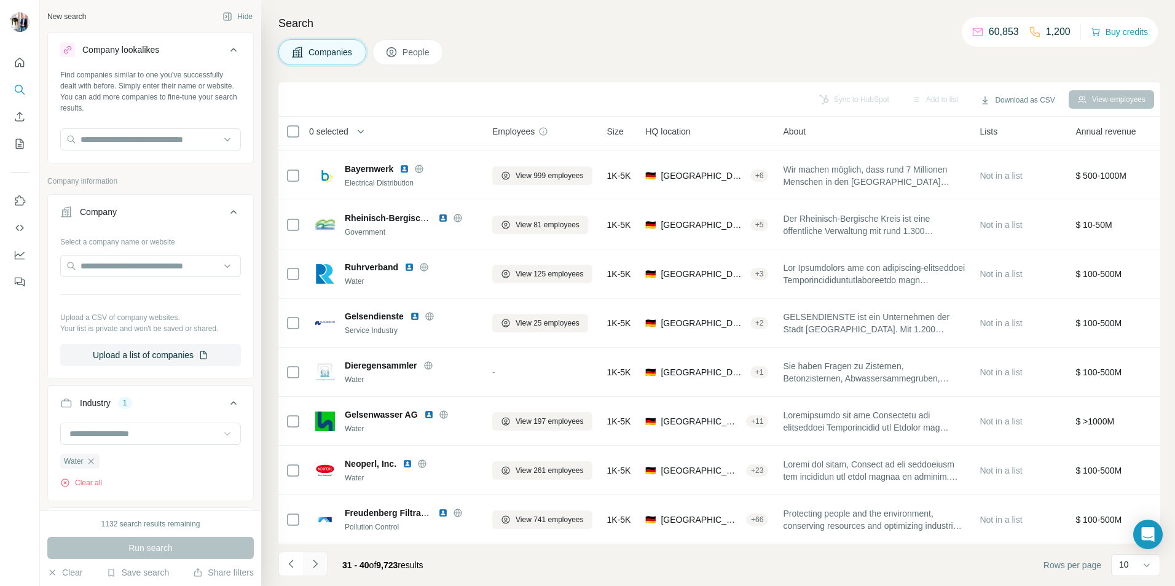
click at [315, 564] on icon "Navigate to next page" at bounding box center [315, 564] width 12 height 12
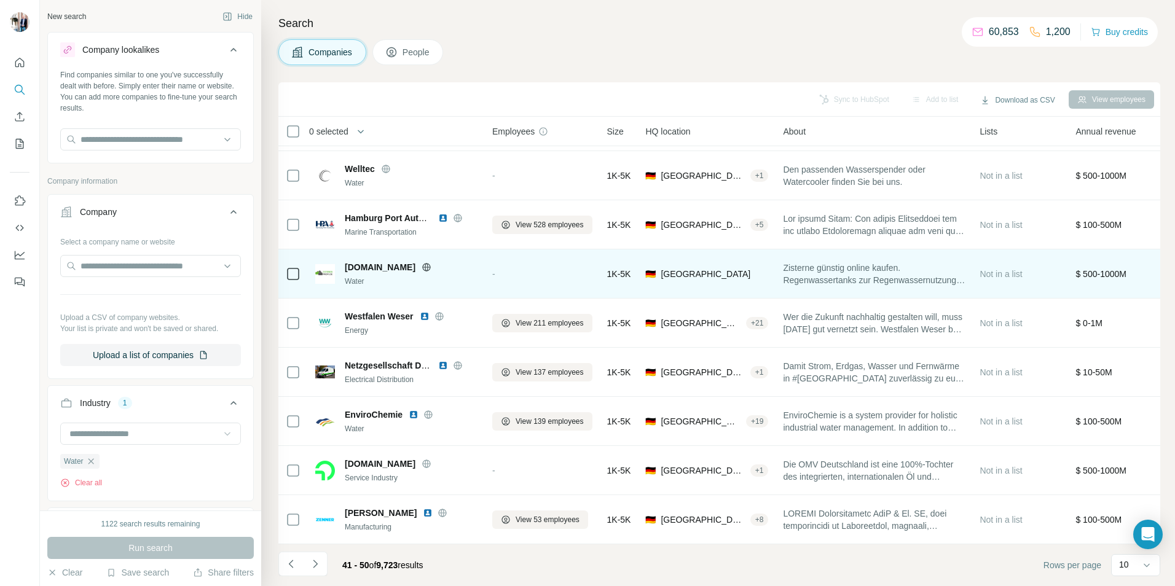
scroll to position [0, 0]
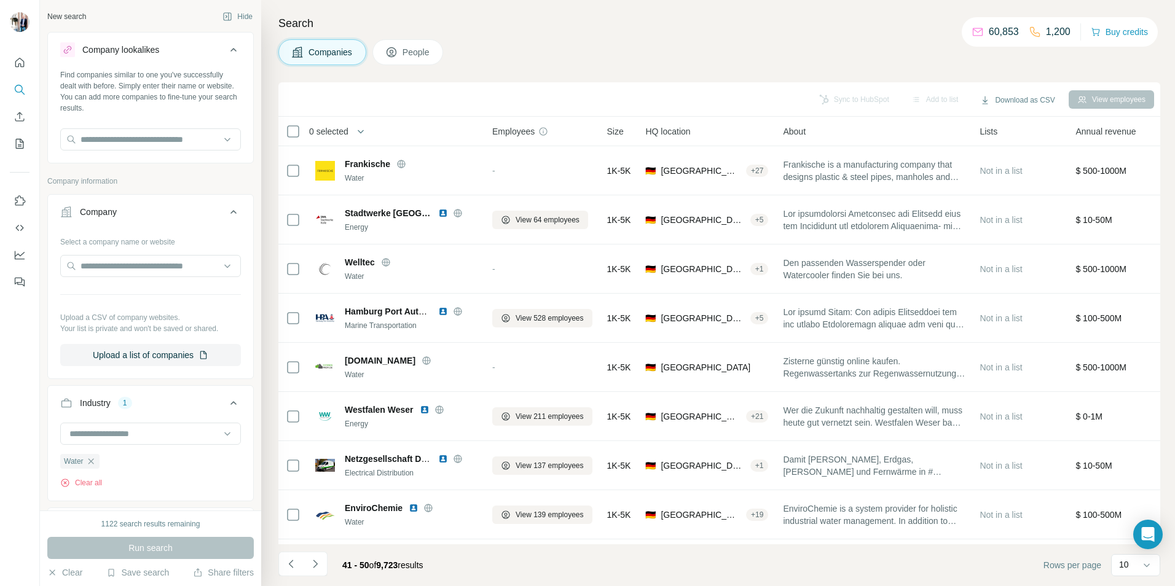
scroll to position [13393, 0]
